Goal: Information Seeking & Learning: Learn about a topic

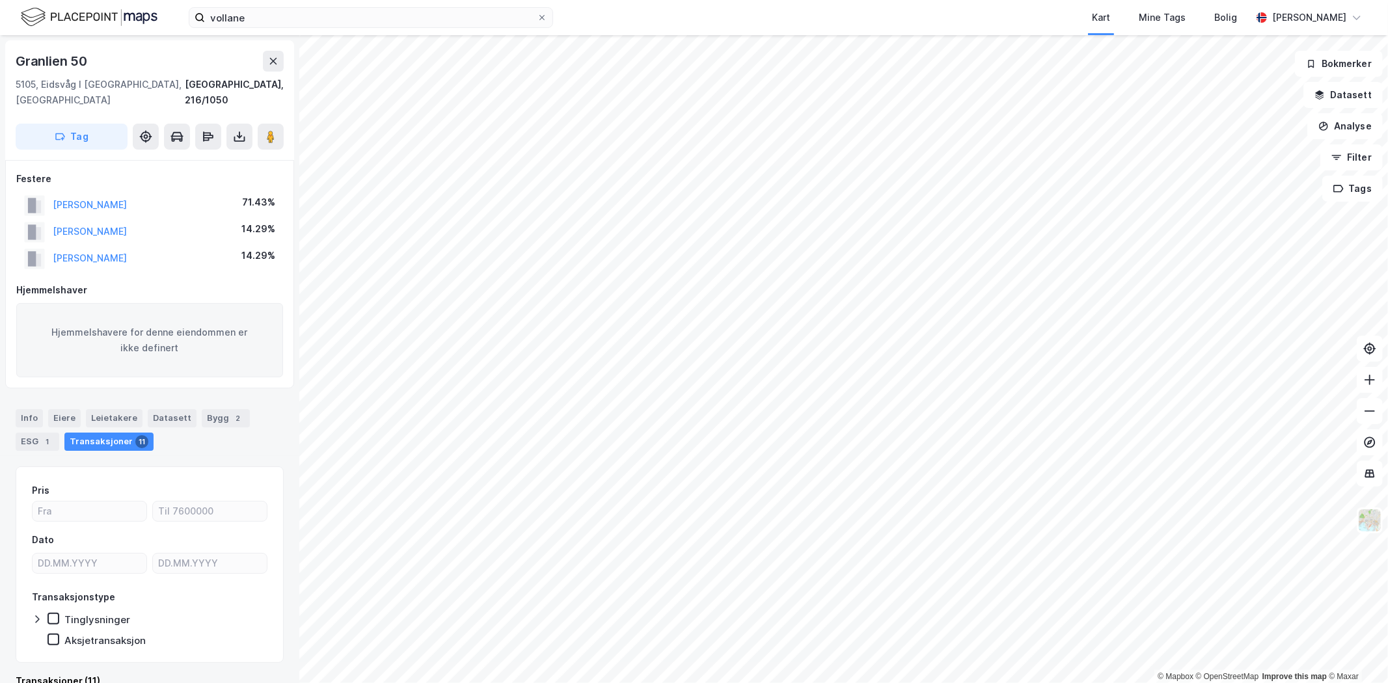
scroll to position [10, 0]
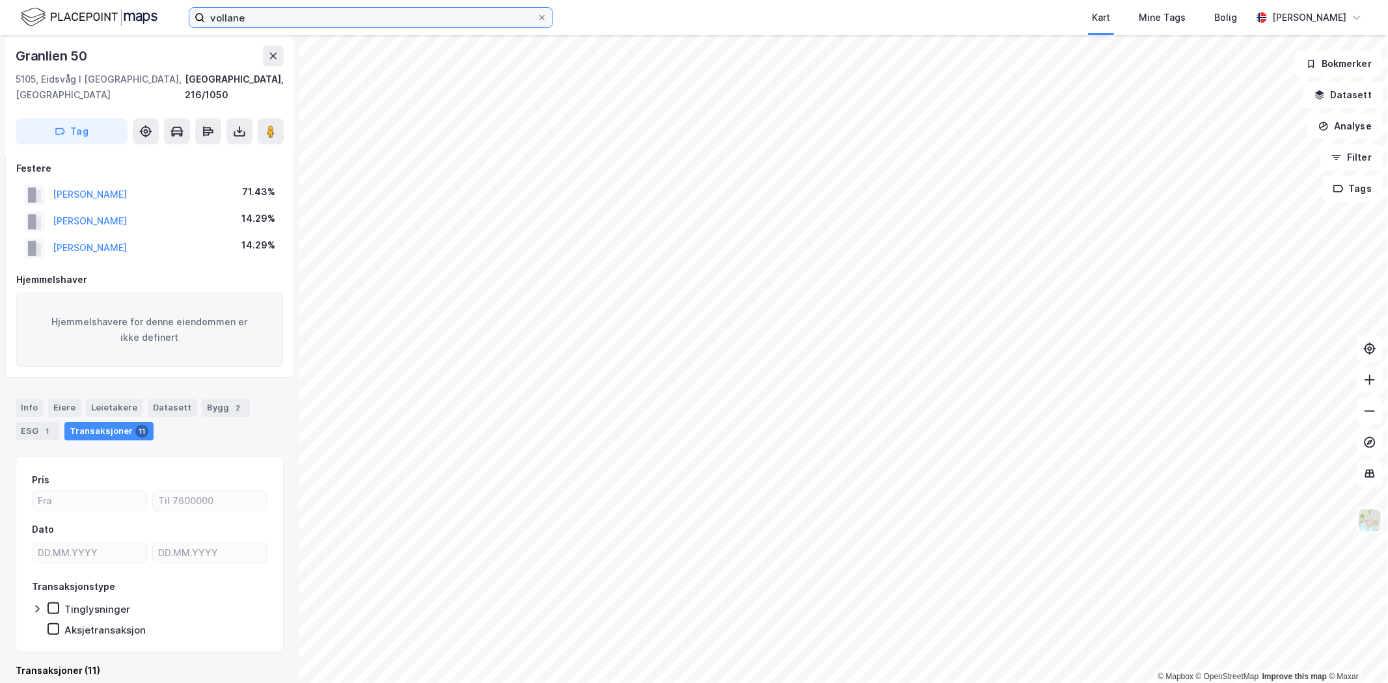
click at [250, 8] on input "vollane" at bounding box center [371, 18] width 332 height 20
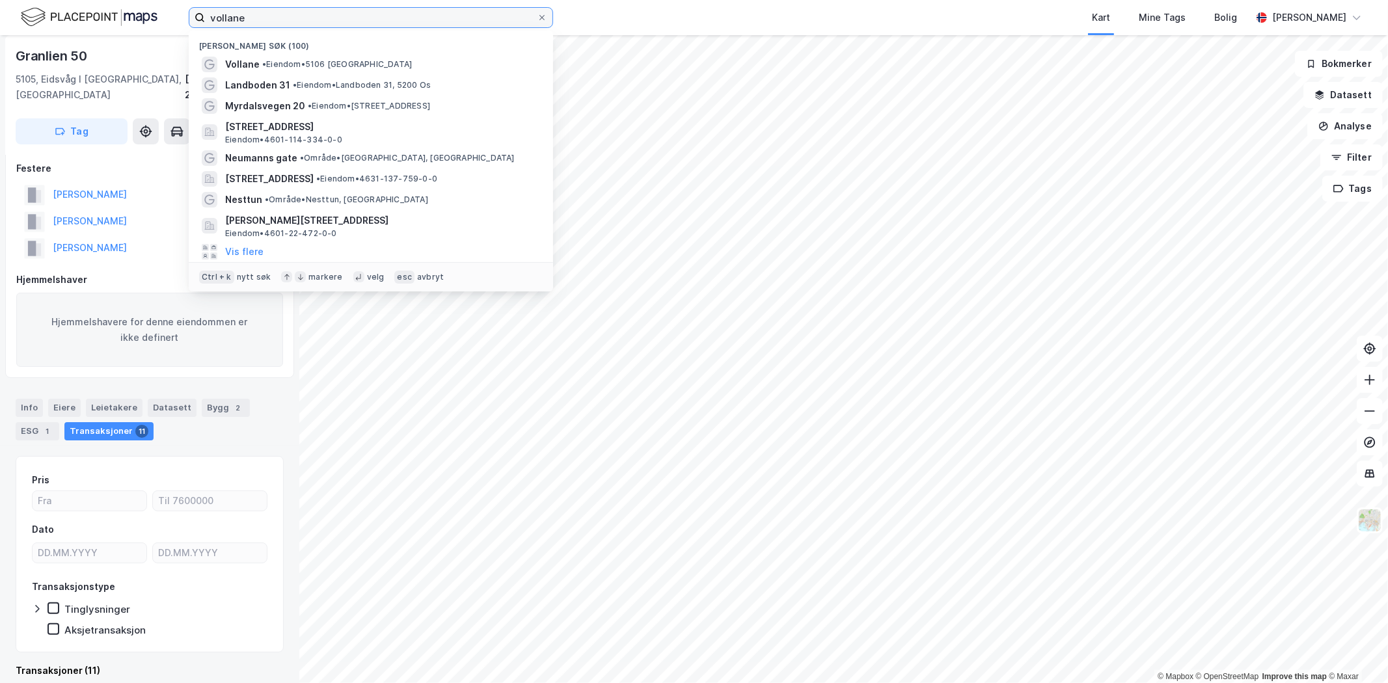
click at [250, 8] on input "vollane" at bounding box center [371, 18] width 332 height 20
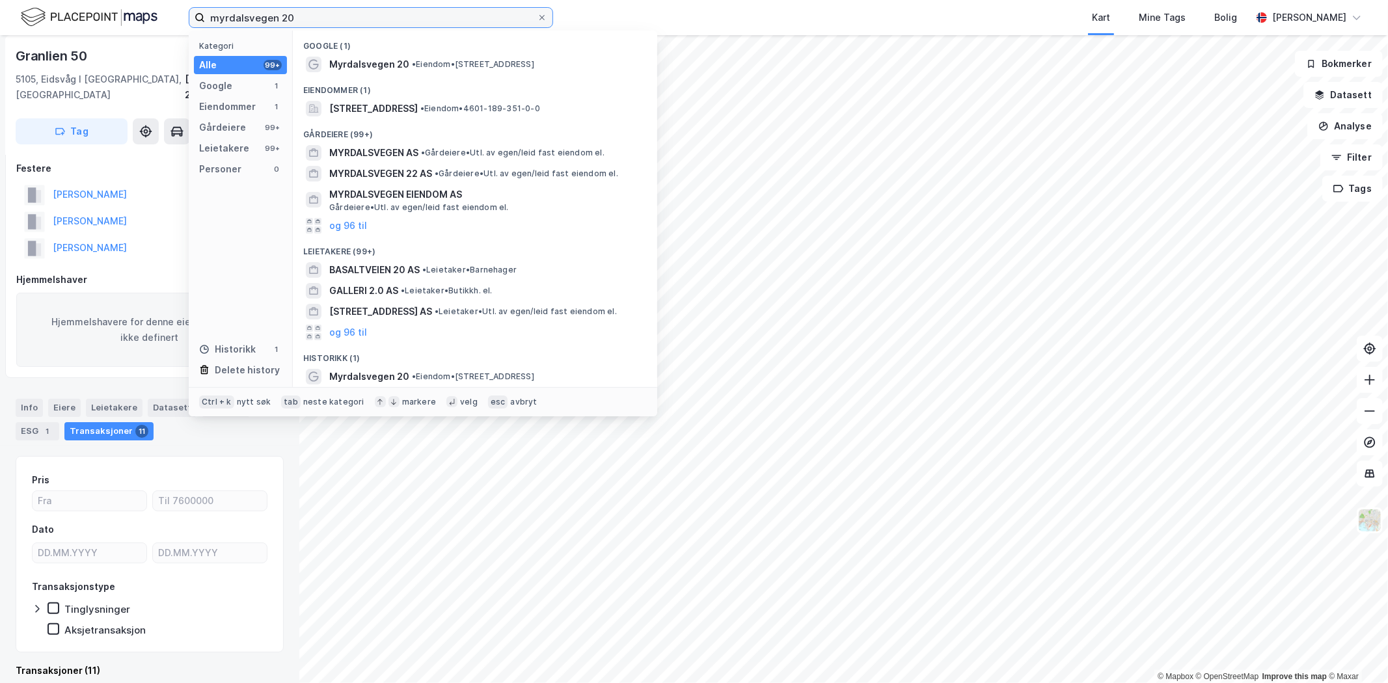
type input "myrdalsvegen 20"
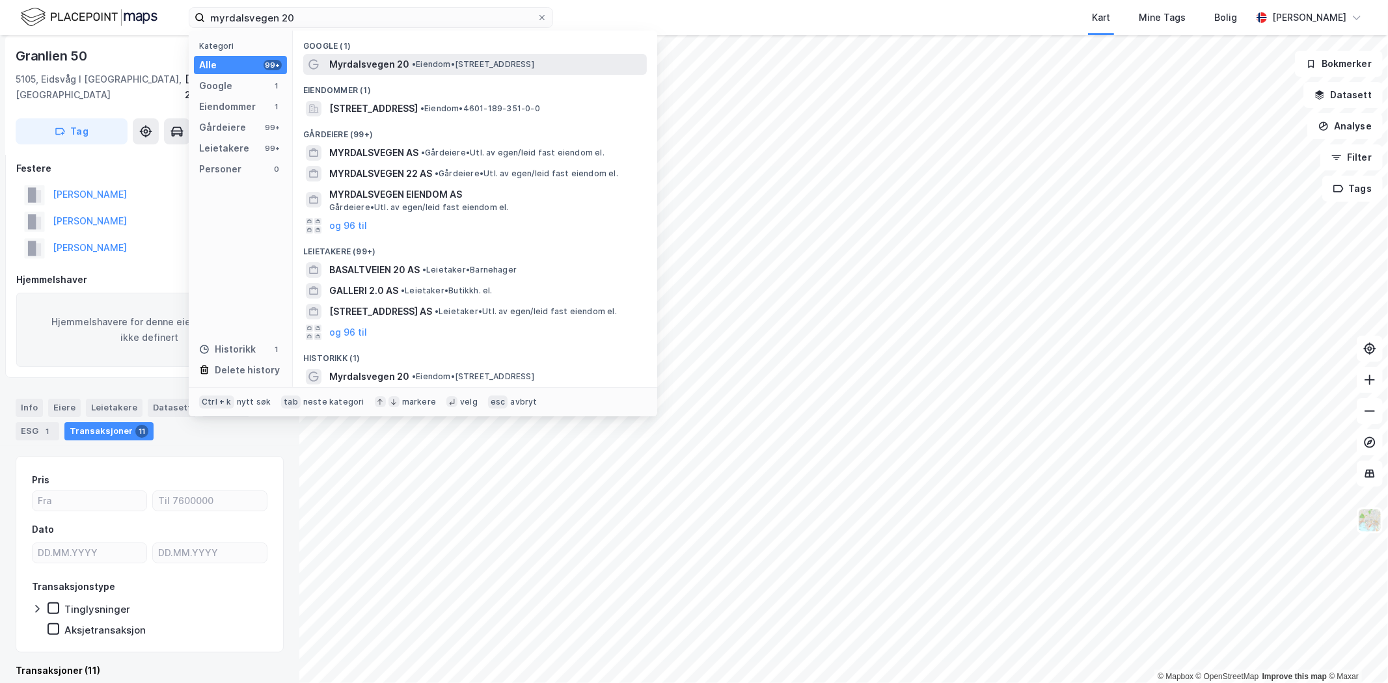
click at [384, 64] on span "Myrdalsvegen 20" at bounding box center [369, 65] width 80 height 16
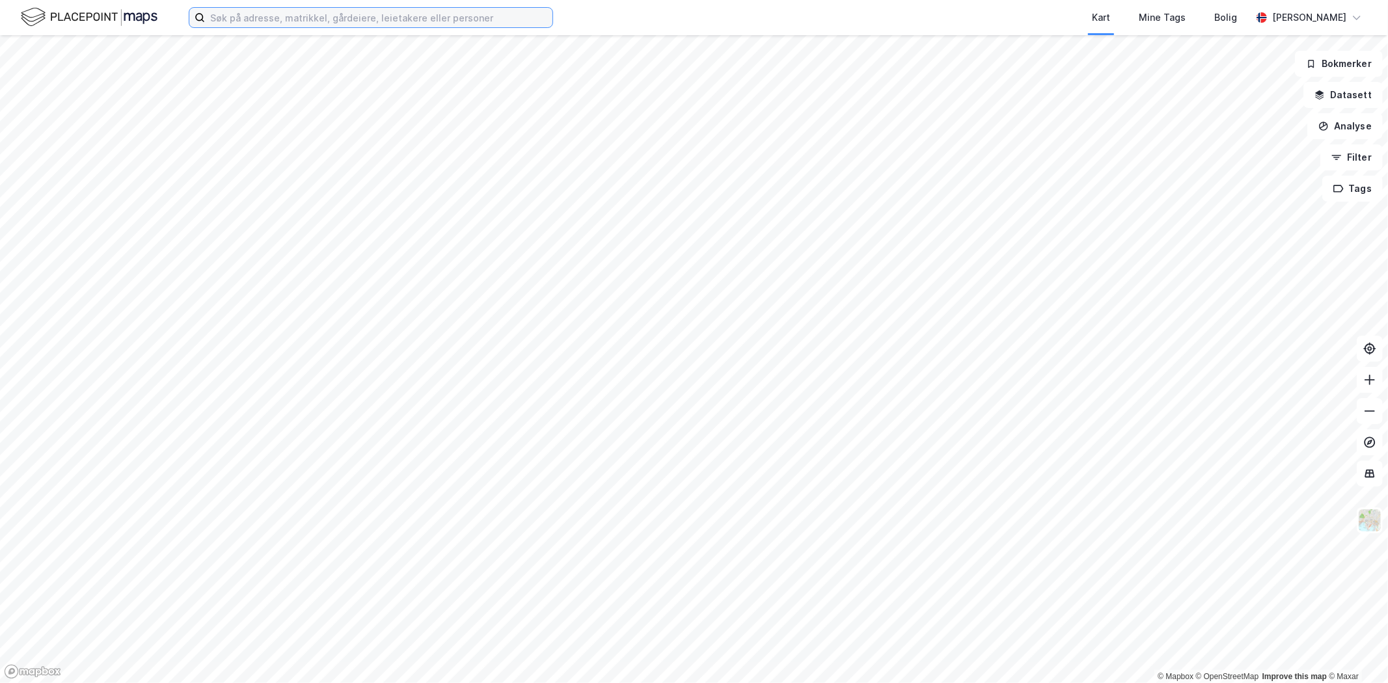
click at [446, 20] on input at bounding box center [379, 18] width 348 height 20
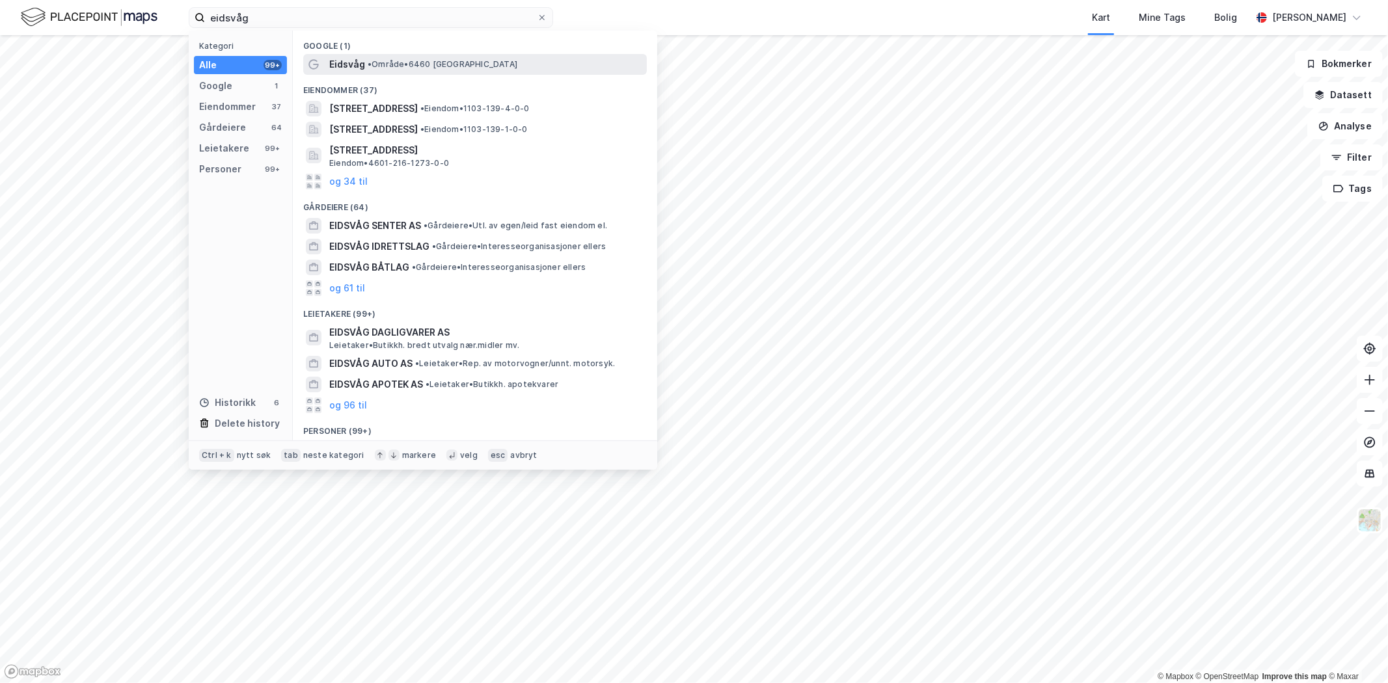
click at [441, 59] on span "• Område • 6460 [GEOGRAPHIC_DATA]" at bounding box center [443, 64] width 150 height 10
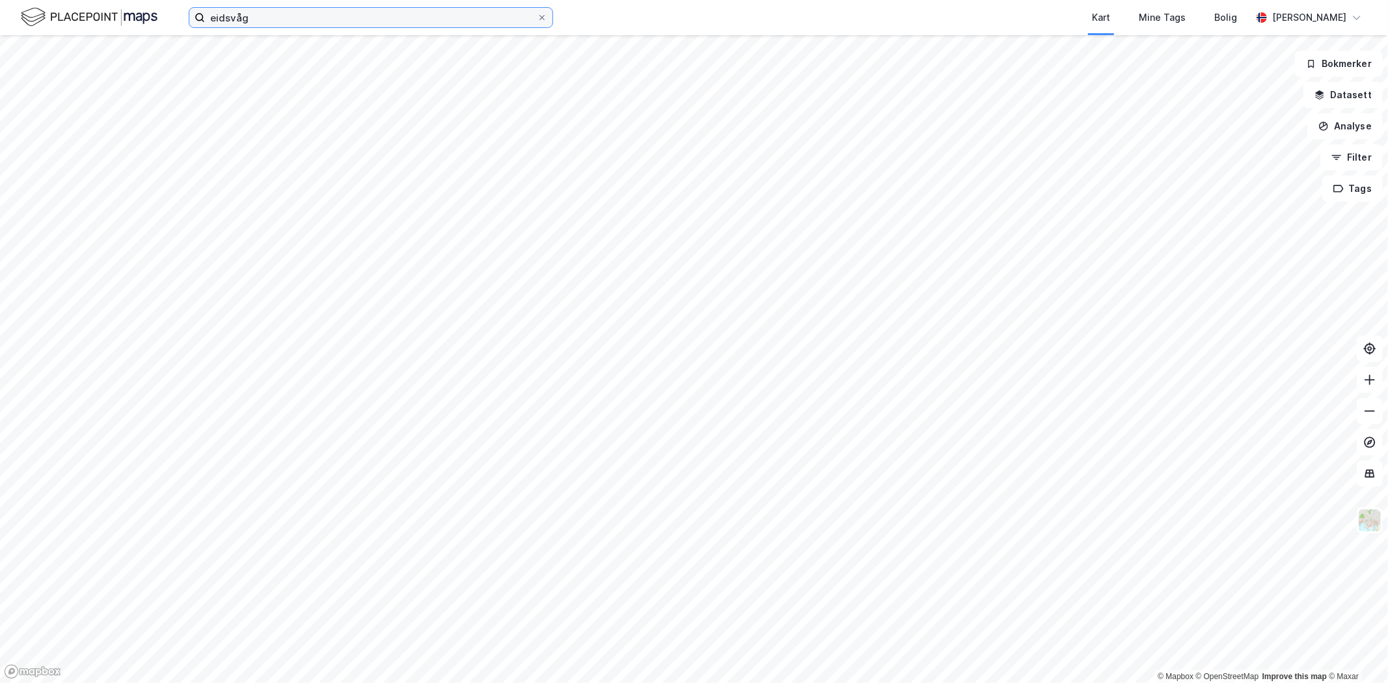
click at [275, 20] on input "eidsvåg" at bounding box center [371, 18] width 332 height 20
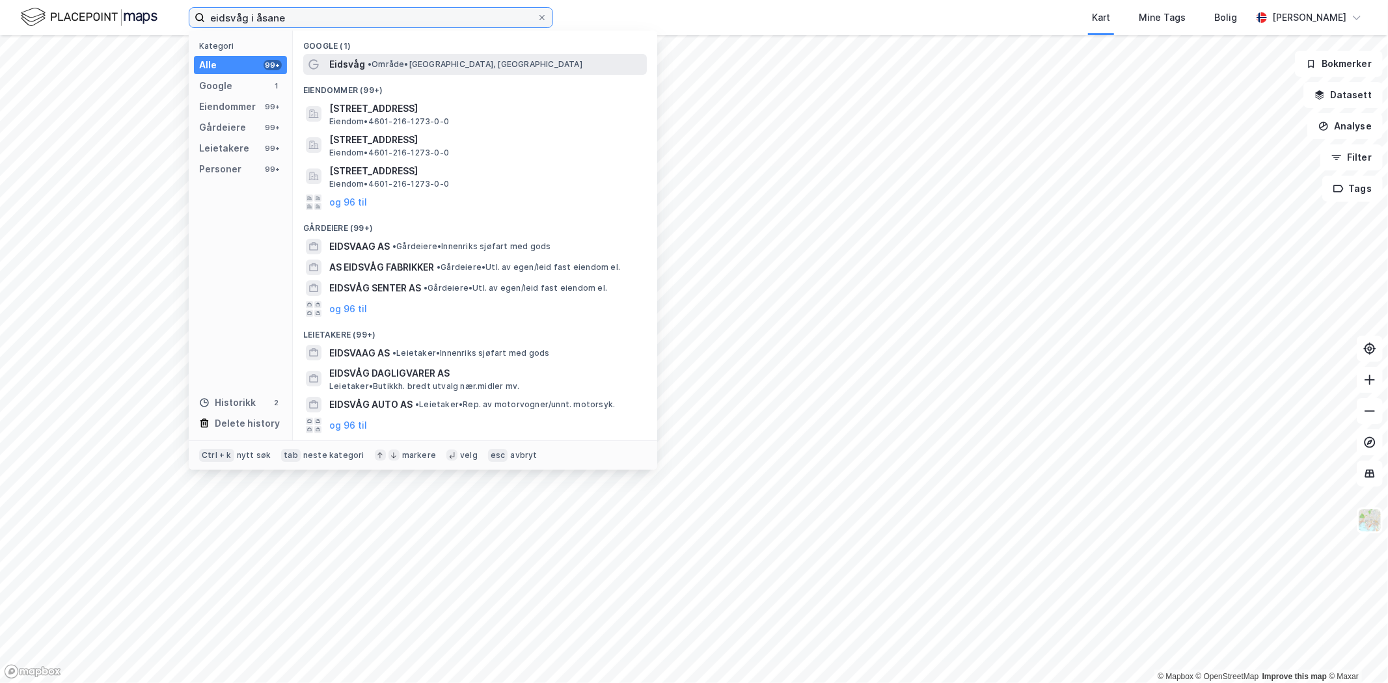
type input "eidsvåg i åsane"
click at [368, 67] on span "•" at bounding box center [370, 64] width 4 height 10
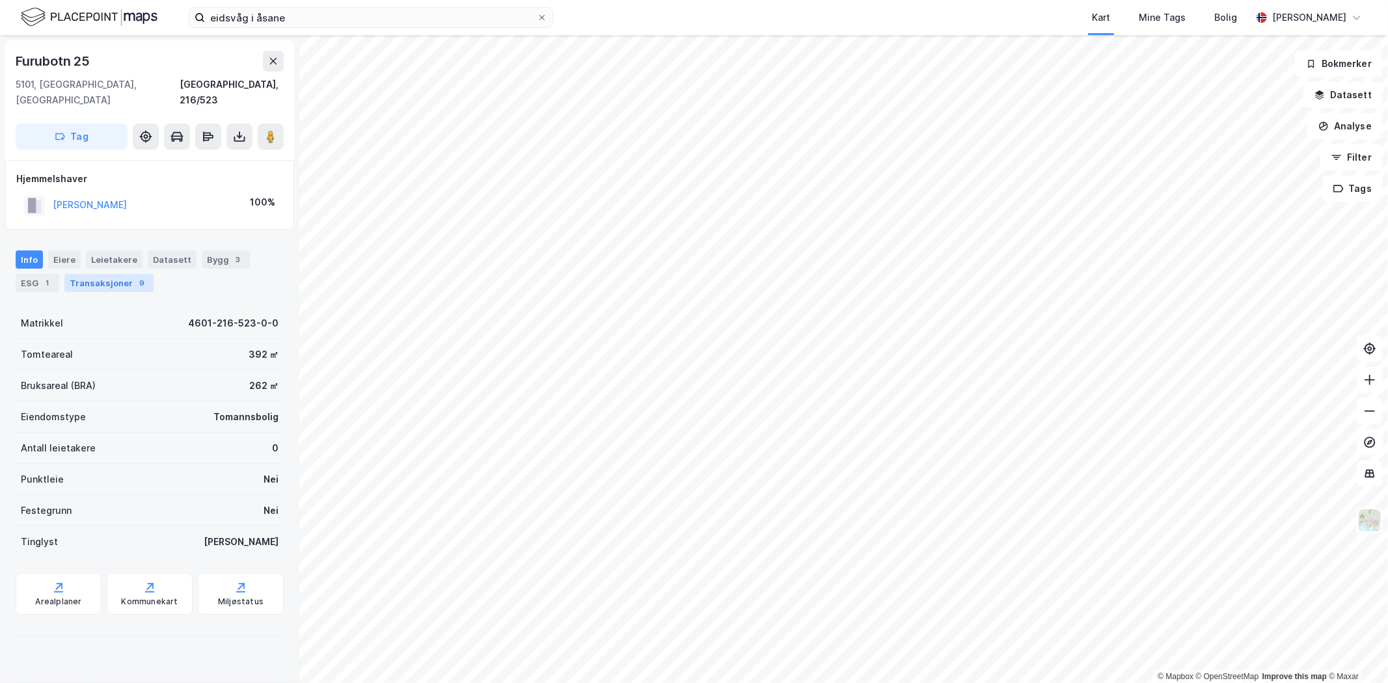
click at [80, 274] on div "Transaksjoner 9" at bounding box center [108, 283] width 89 height 18
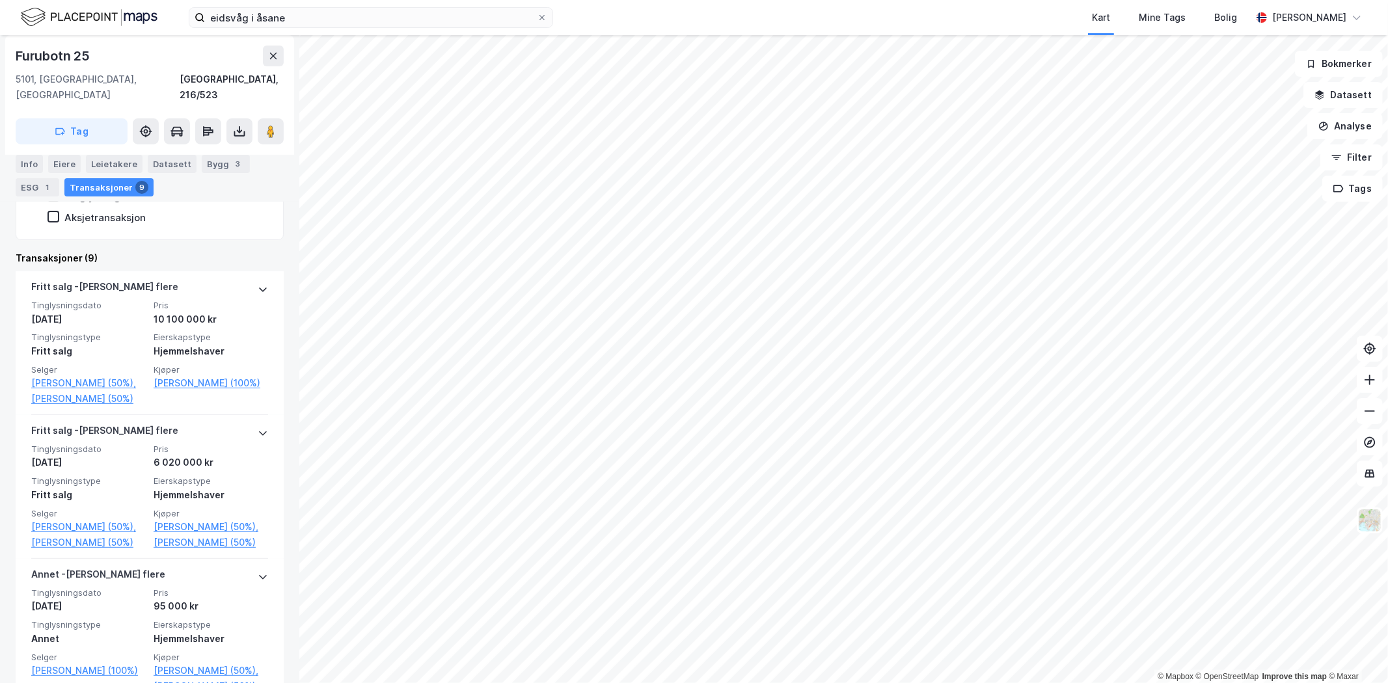
scroll to position [289, 0]
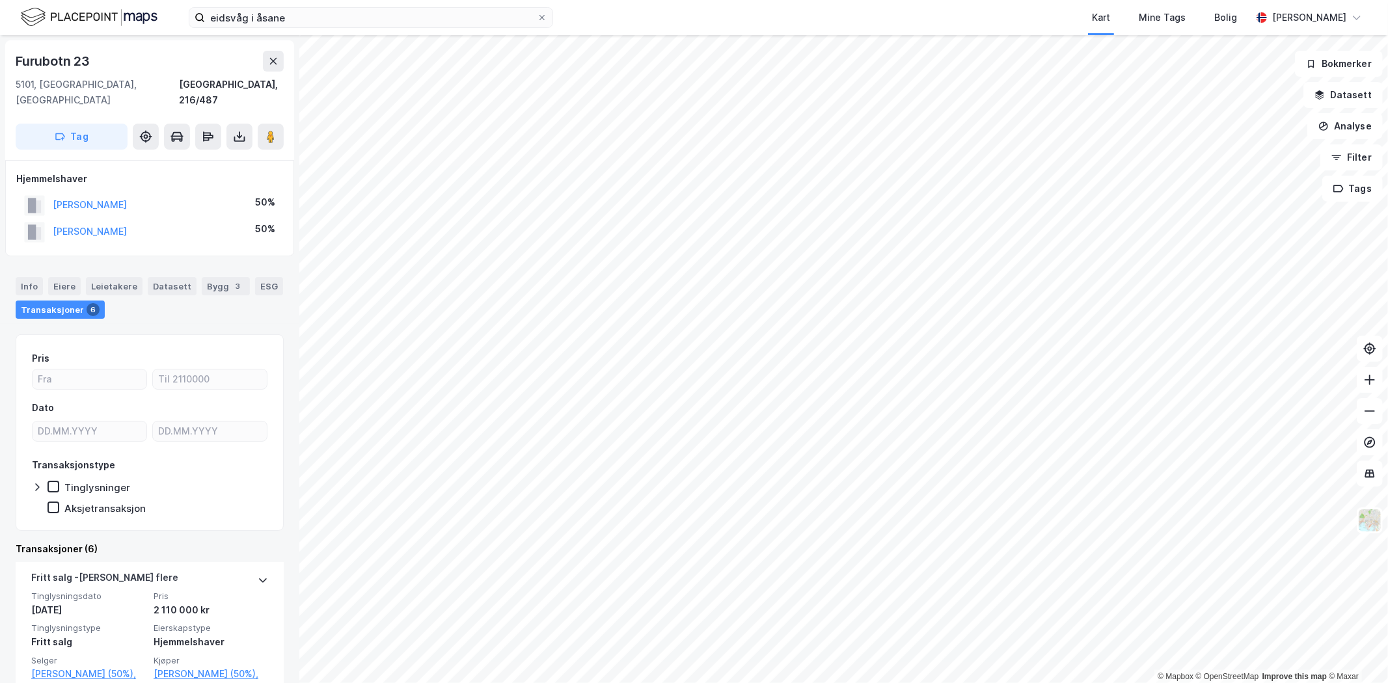
click at [55, 301] on div "Transaksjoner 6" at bounding box center [60, 310] width 89 height 18
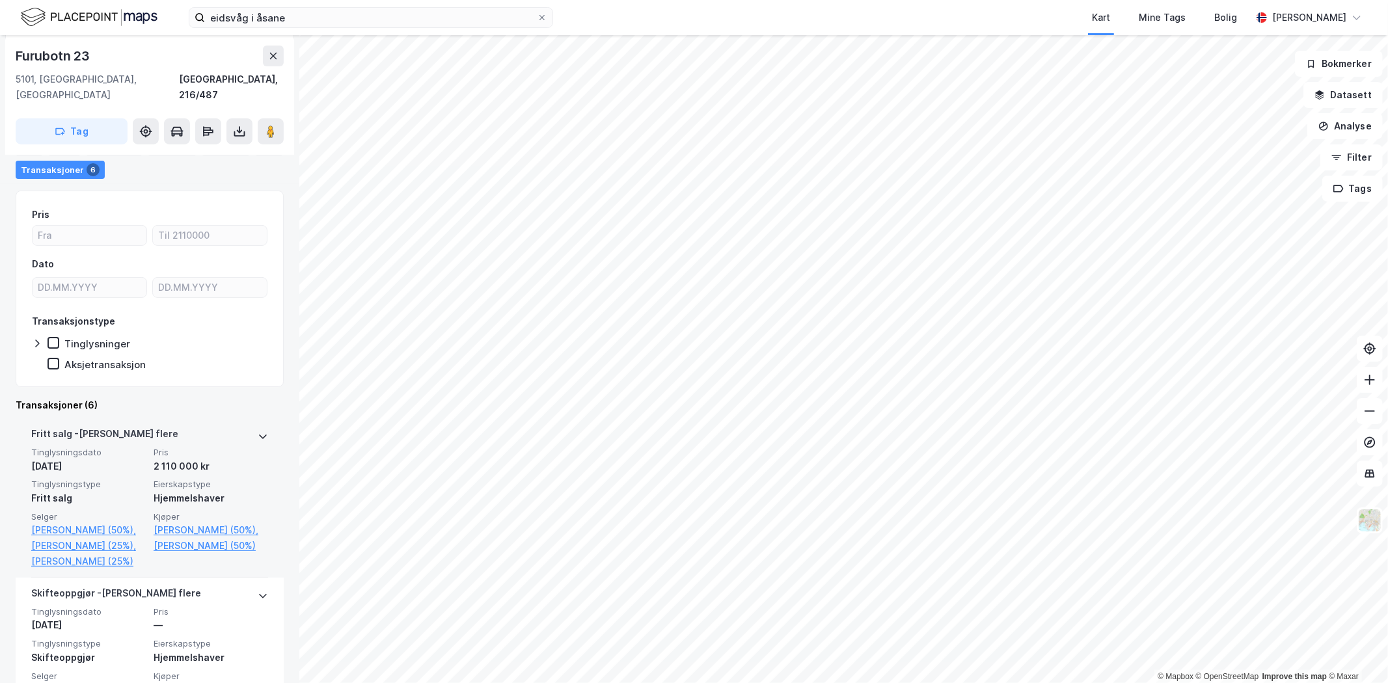
scroll to position [145, 0]
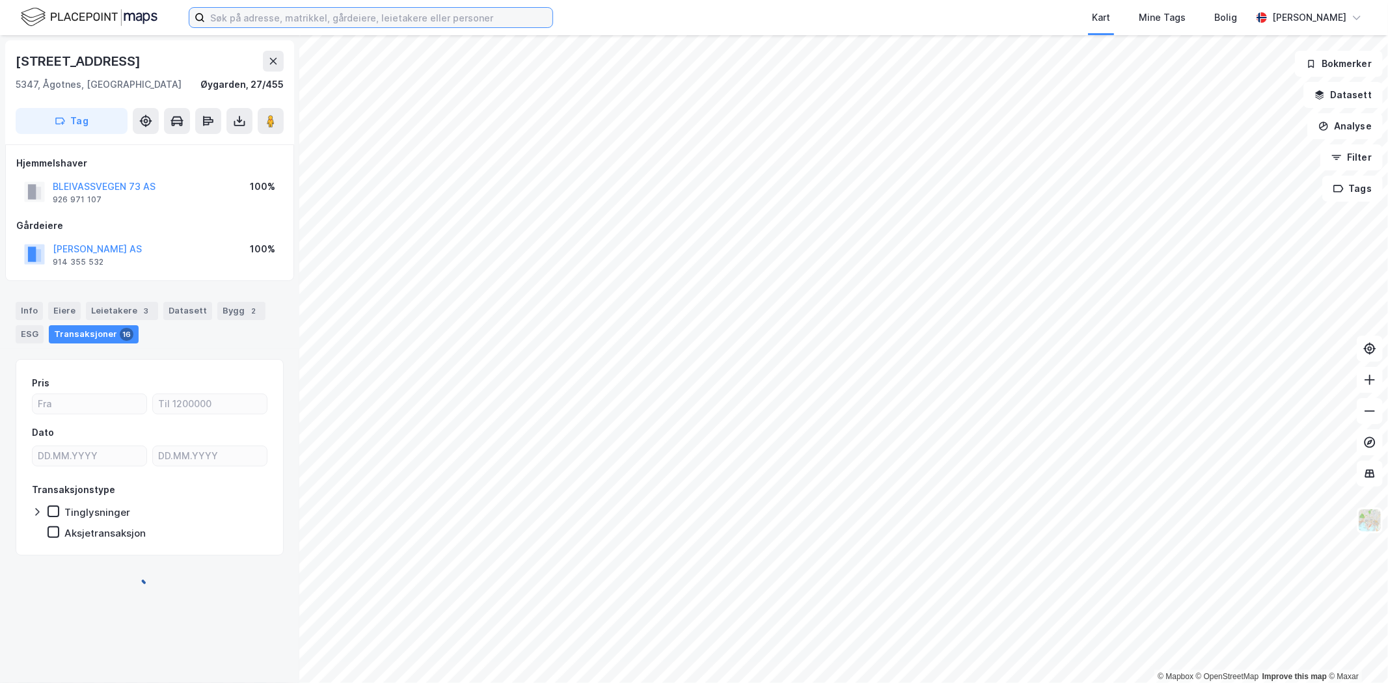
click at [296, 22] on input at bounding box center [379, 18] width 348 height 20
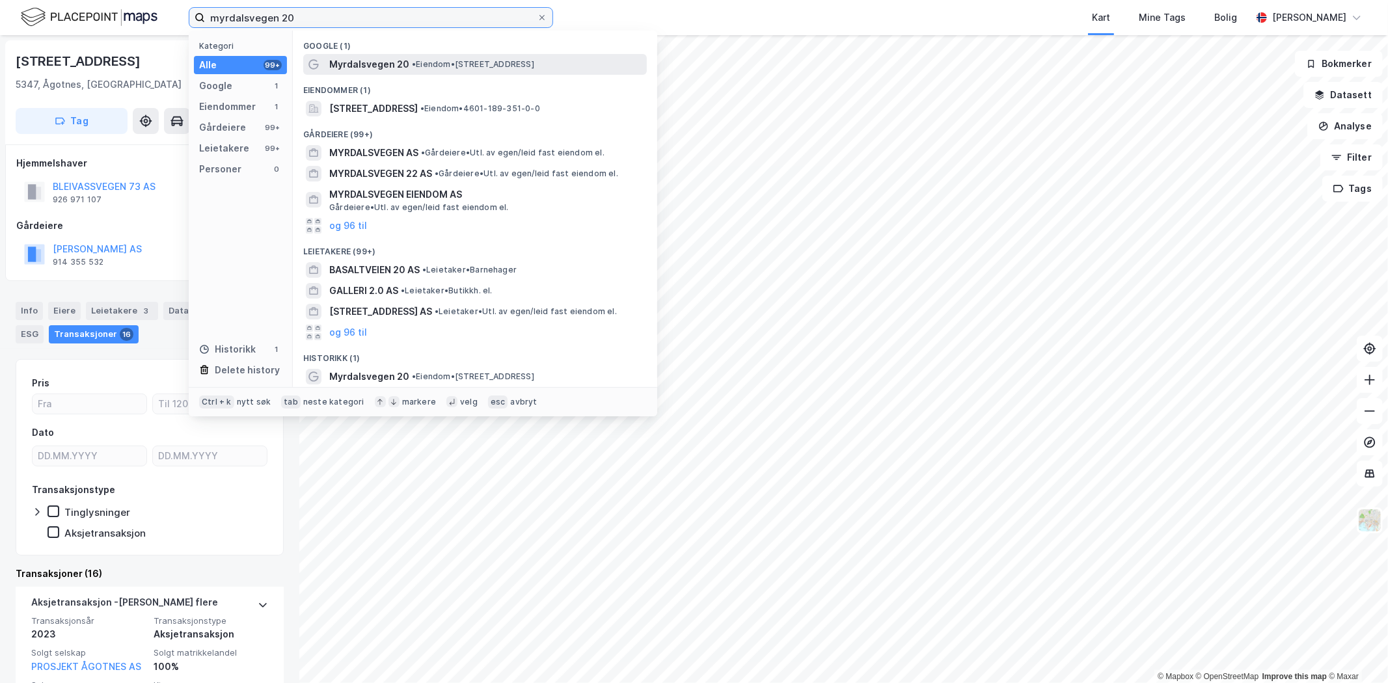
type input "myrdalsvegen 20"
click at [346, 63] on span "Myrdalsvegen 20" at bounding box center [369, 65] width 80 height 16
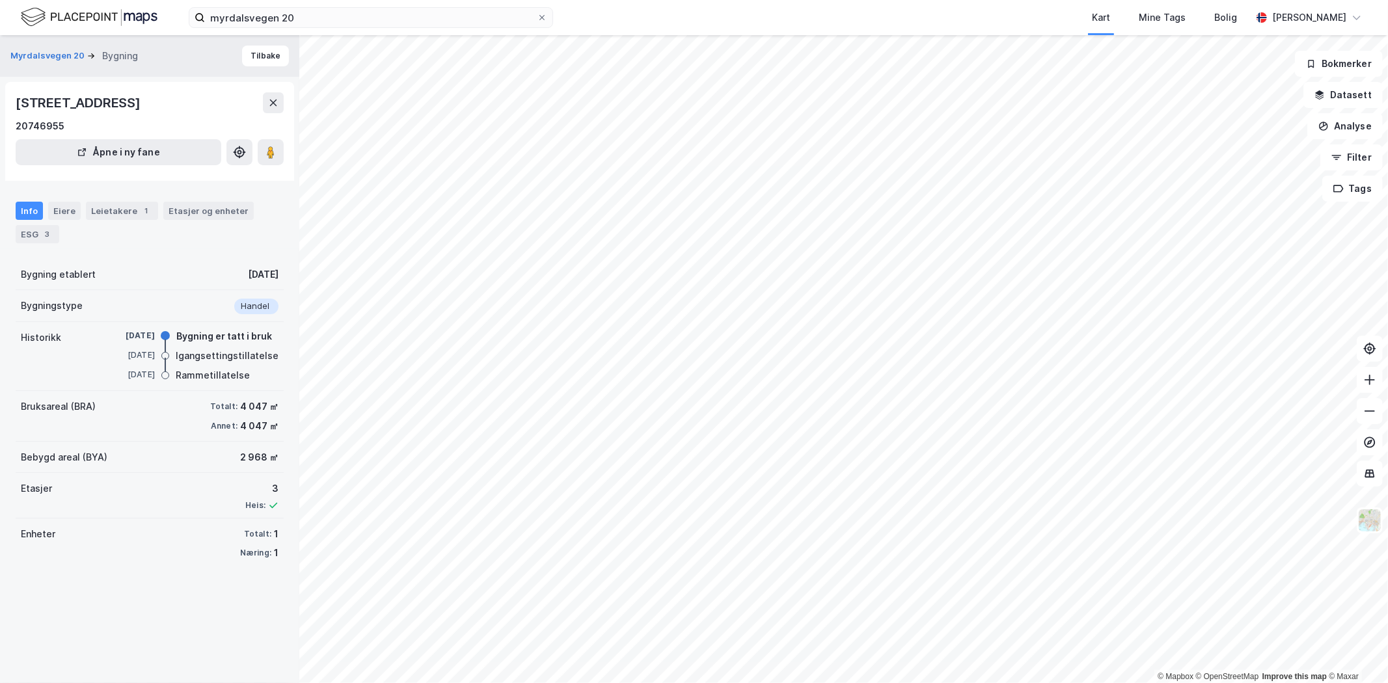
click at [125, 420] on div "Bruksareal (BRA) Totalt: 4 047 ㎡ Annet: 4 047 ㎡" at bounding box center [150, 416] width 268 height 51
